Goal: Task Accomplishment & Management: Complete application form

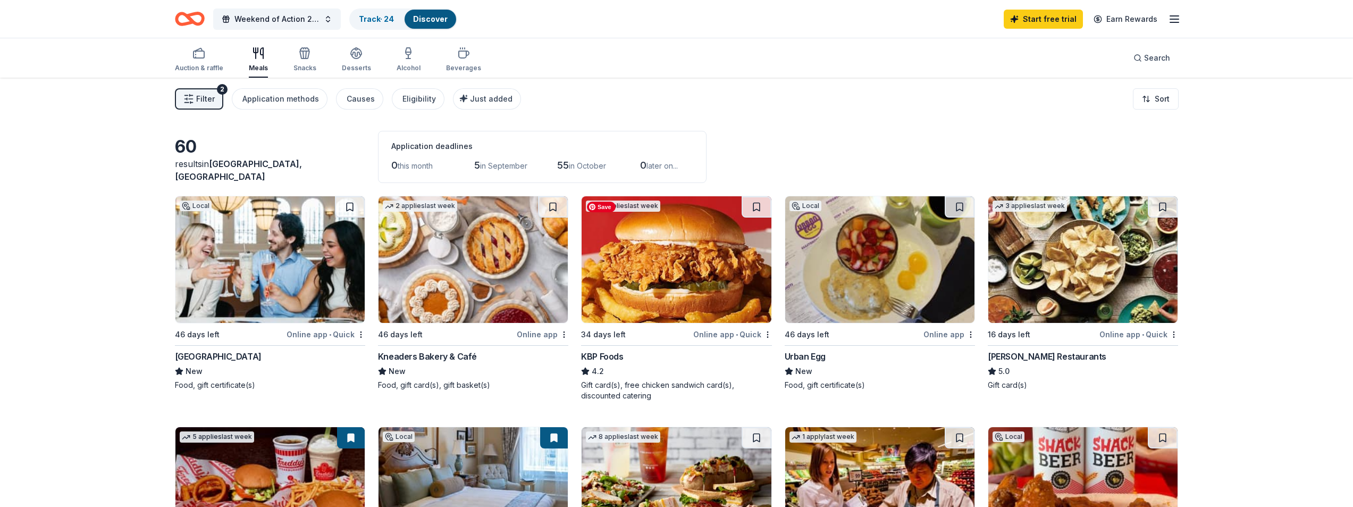
click at [663, 295] on img at bounding box center [676, 259] width 189 height 127
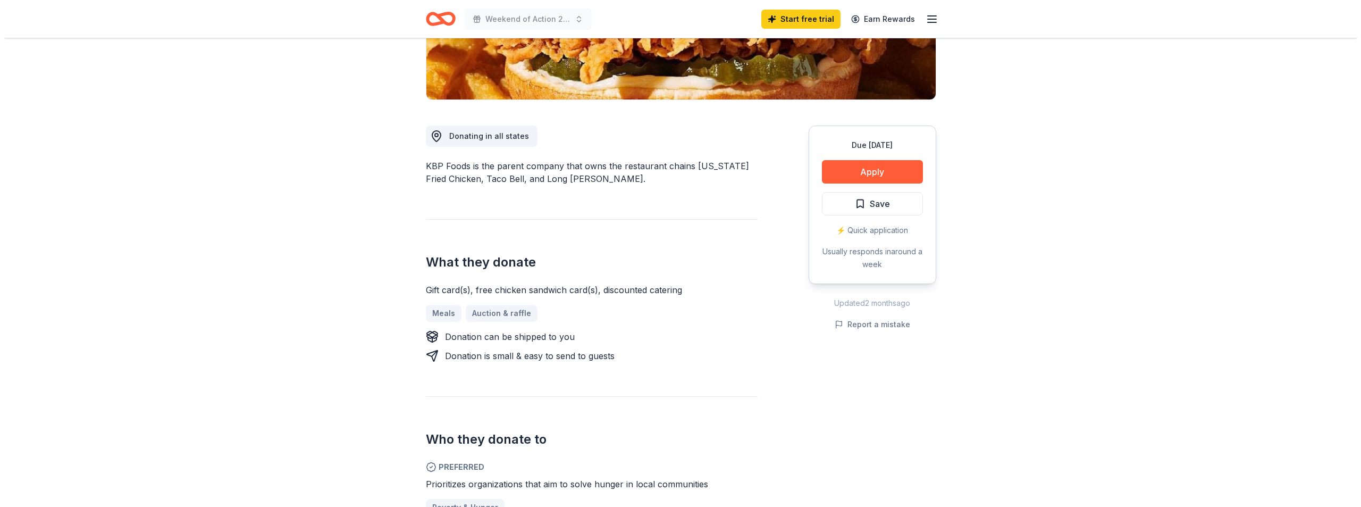
scroll to position [213, 0]
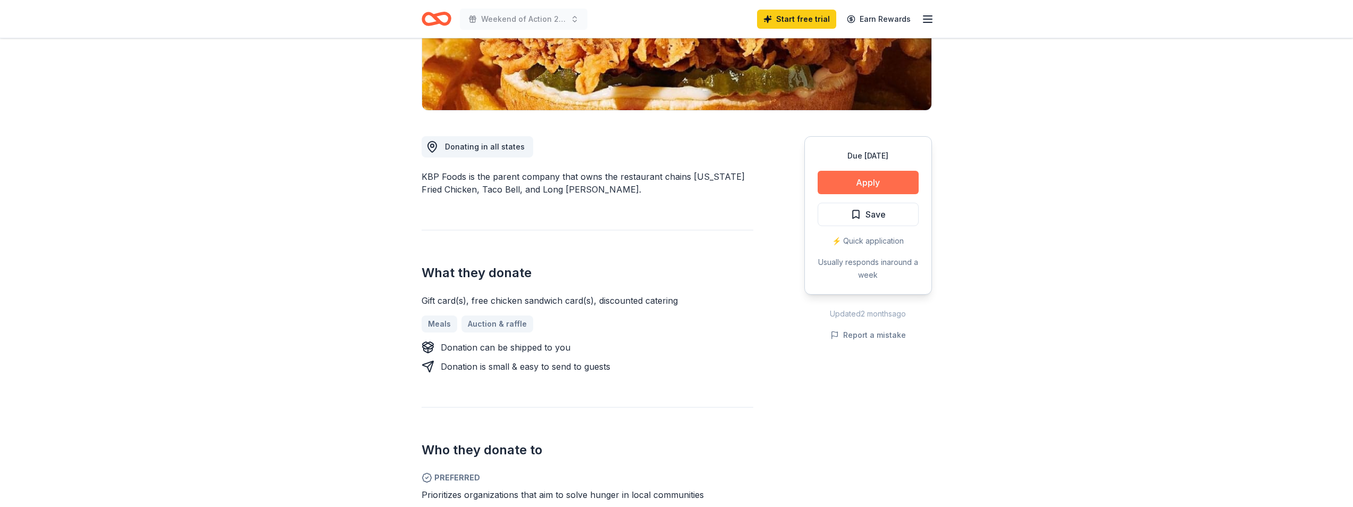
click at [860, 181] on button "Apply" at bounding box center [868, 182] width 101 height 23
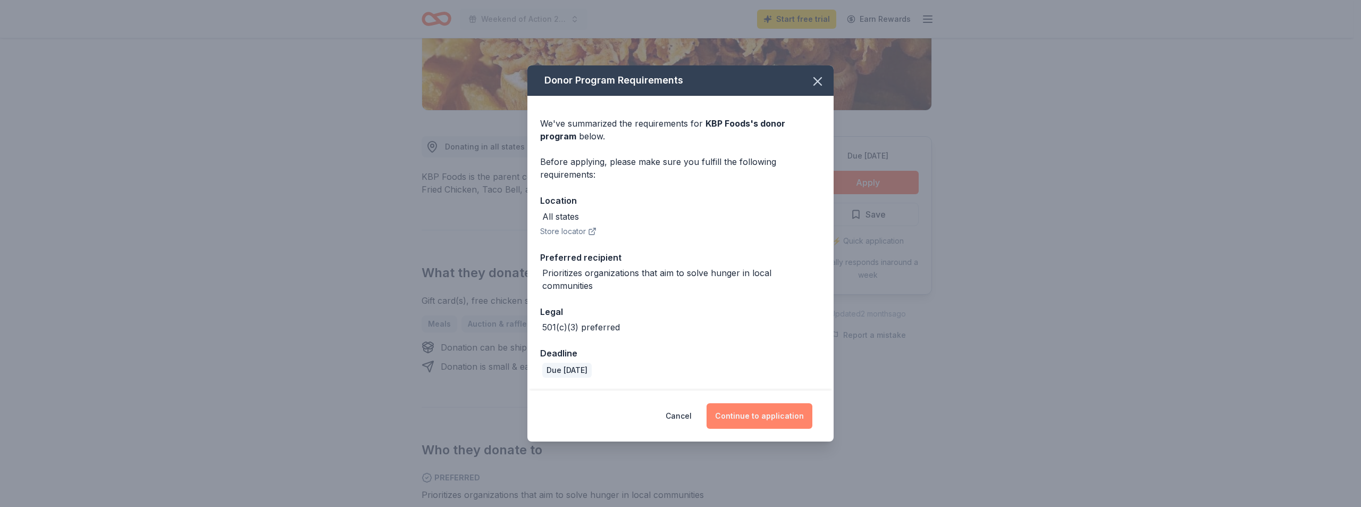
click at [747, 414] on button "Continue to application" at bounding box center [760, 416] width 106 height 26
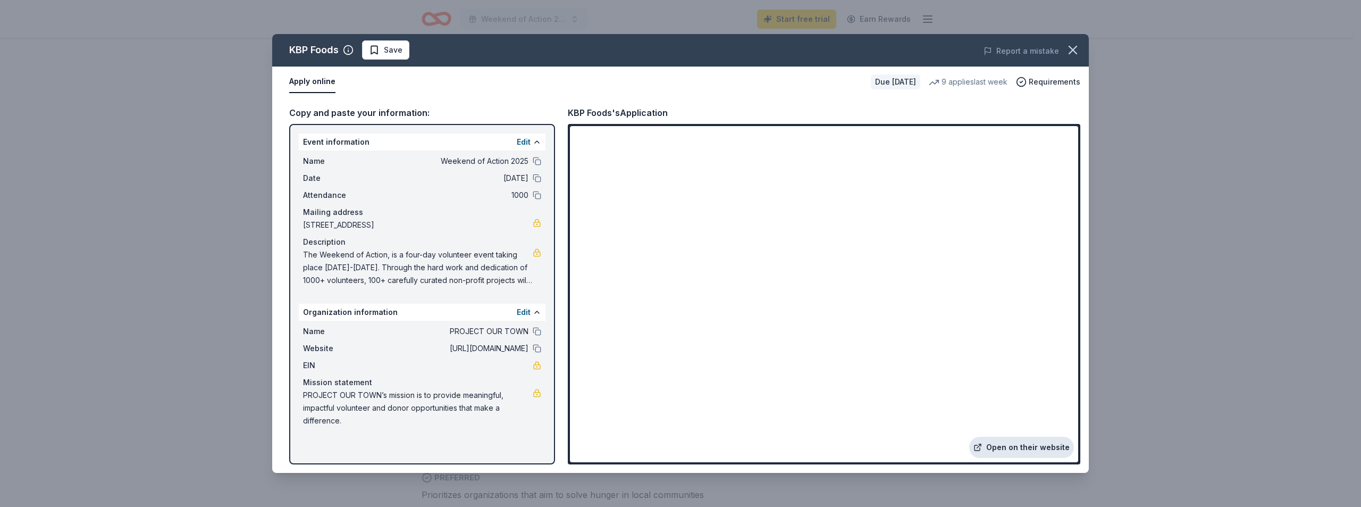
click at [1038, 445] on link "Open on their website" at bounding box center [1021, 447] width 105 height 21
click at [379, 48] on span "Save" at bounding box center [386, 50] width 34 height 13
click at [413, 52] on html "Weekend of Action 2025 Start free trial Earn Rewards Due in 34 days Share KBP F…" at bounding box center [680, 40] width 1361 height 507
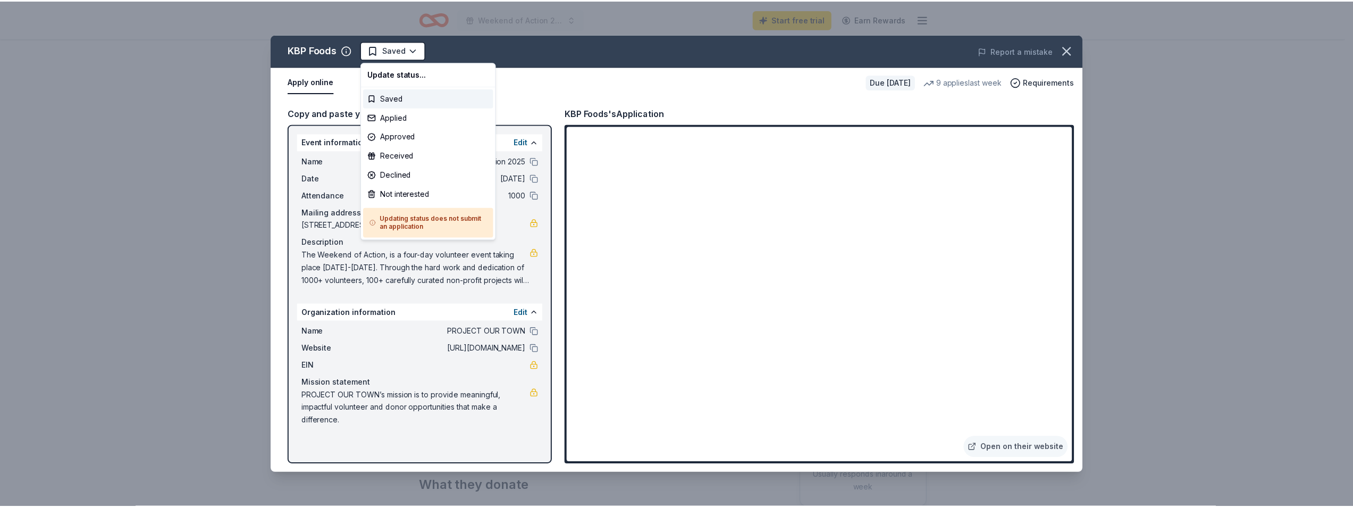
scroll to position [0, 0]
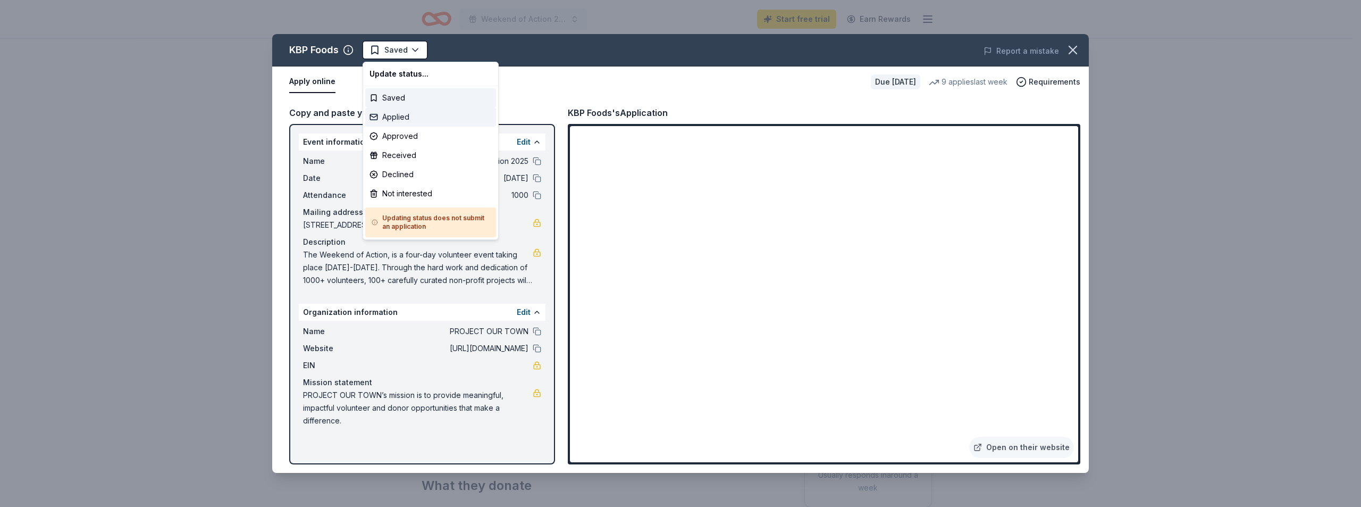
click at [408, 112] on div "Applied" at bounding box center [430, 116] width 131 height 19
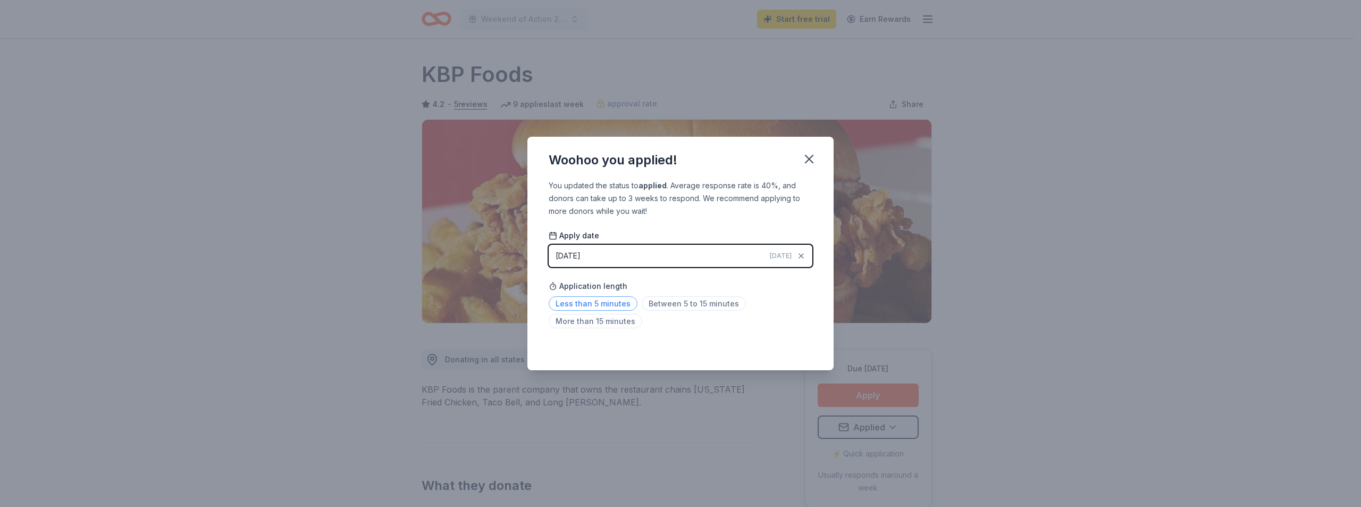
click at [606, 306] on span "Less than 5 minutes" at bounding box center [593, 303] width 89 height 14
click at [810, 153] on icon "button" at bounding box center [809, 159] width 15 height 15
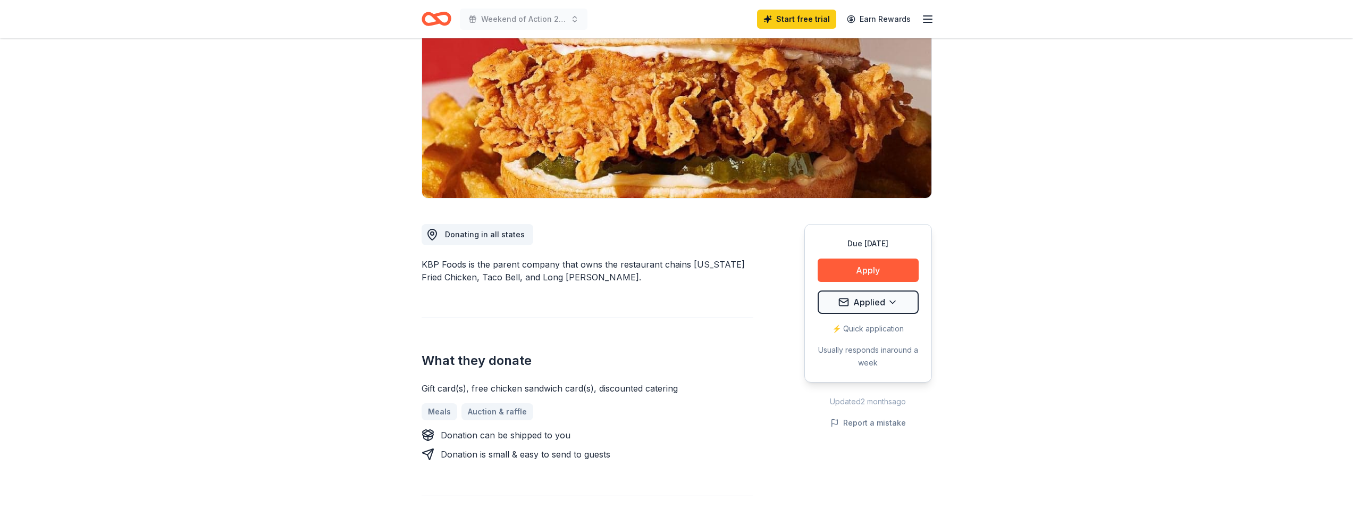
scroll to position [106, 0]
